Goal: Information Seeking & Learning: Learn about a topic

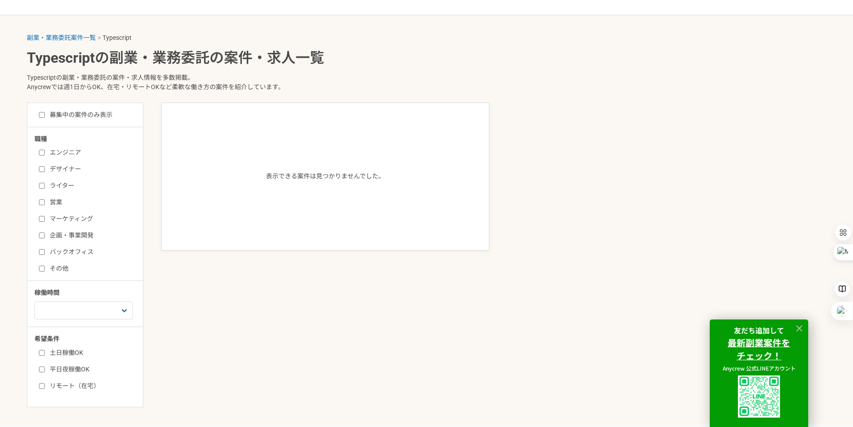
scroll to position [179, 0]
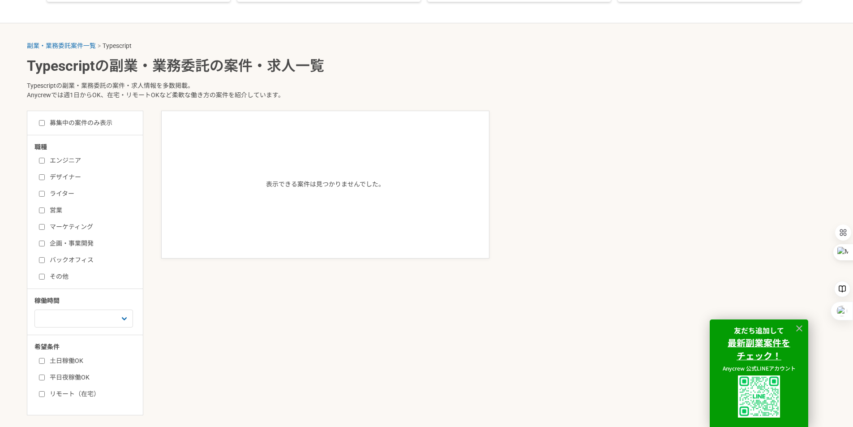
click at [41, 163] on input "エンジニア" at bounding box center [42, 161] width 6 height 6
checkbox input "true"
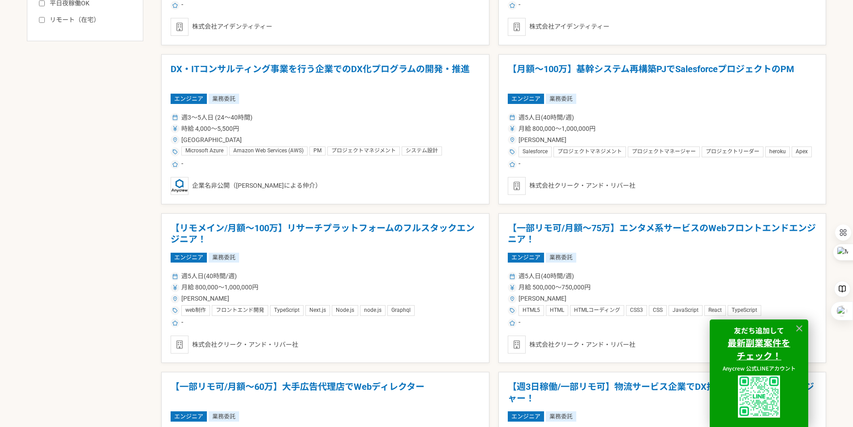
scroll to position [537, 0]
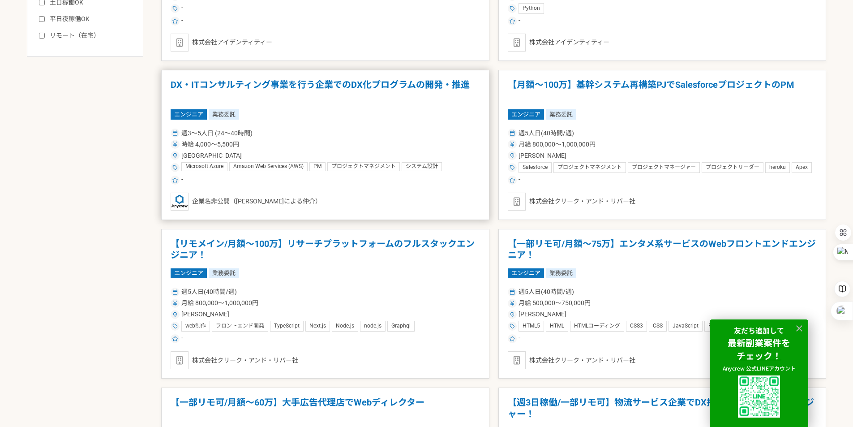
click at [292, 134] on div "週3〜5人日 (24〜40時間)" at bounding box center [325, 132] width 309 height 9
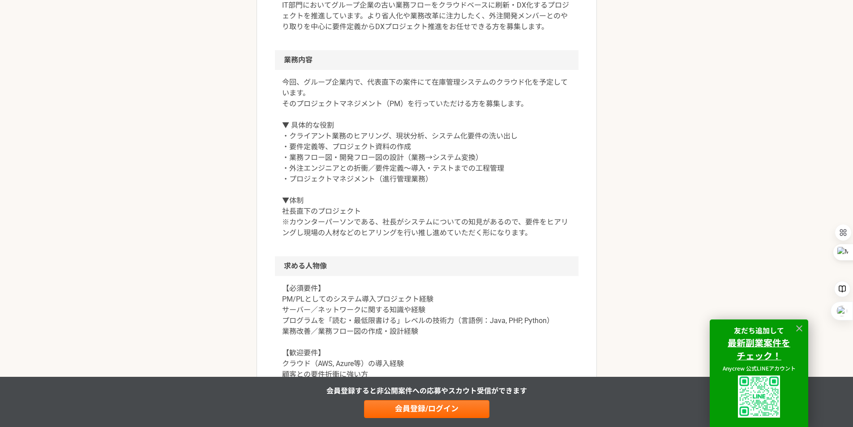
scroll to position [403, 0]
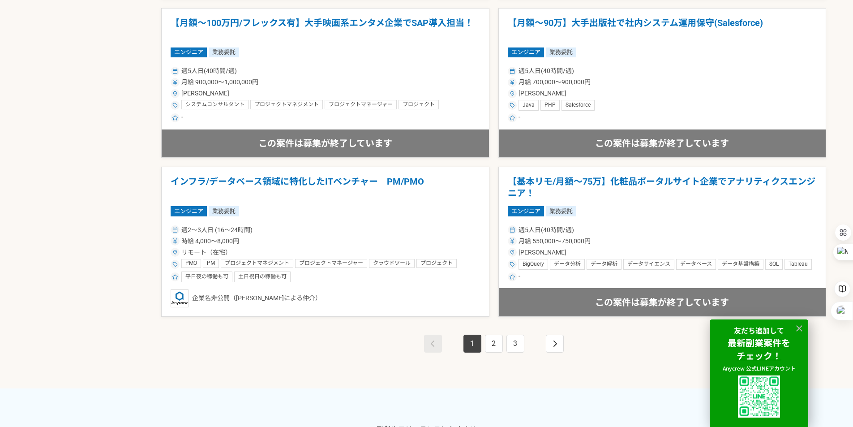
scroll to position [1611, 0]
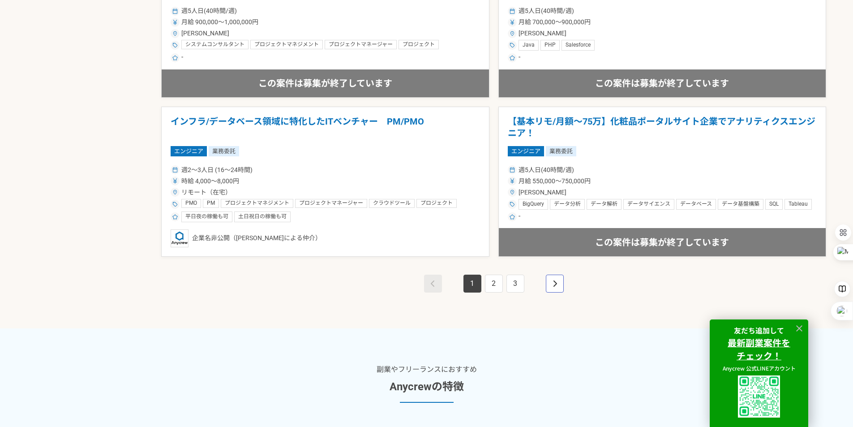
click at [550, 285] on link "pagination" at bounding box center [555, 283] width 18 height 18
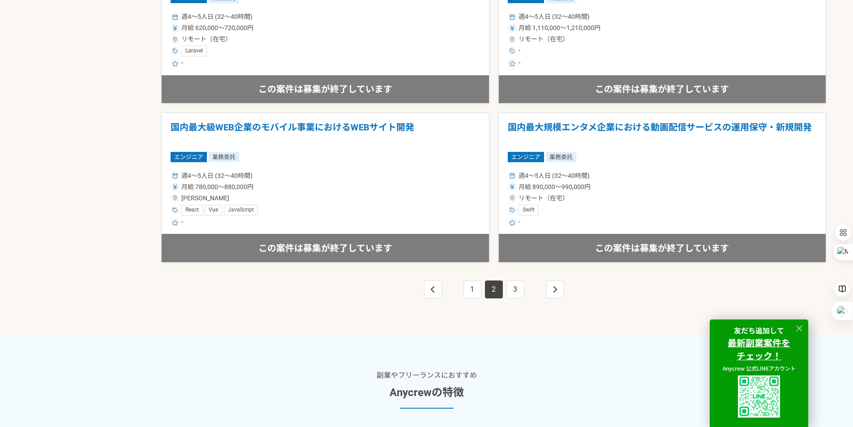
scroll to position [1611, 0]
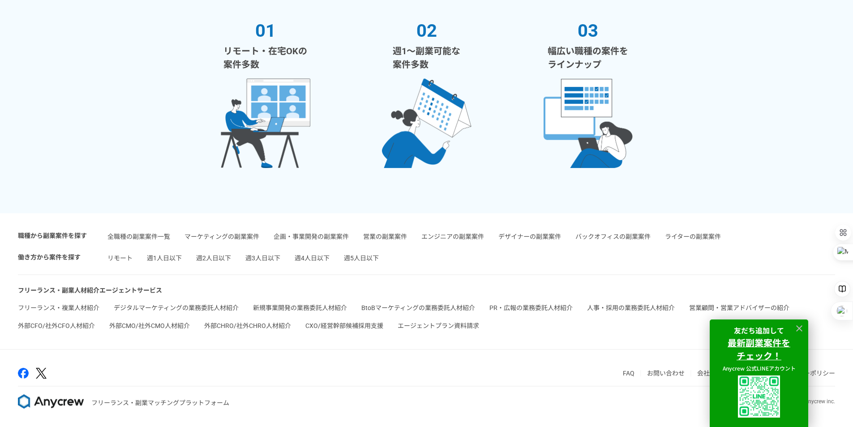
scroll to position [179, 0]
